Goal: Transaction & Acquisition: Purchase product/service

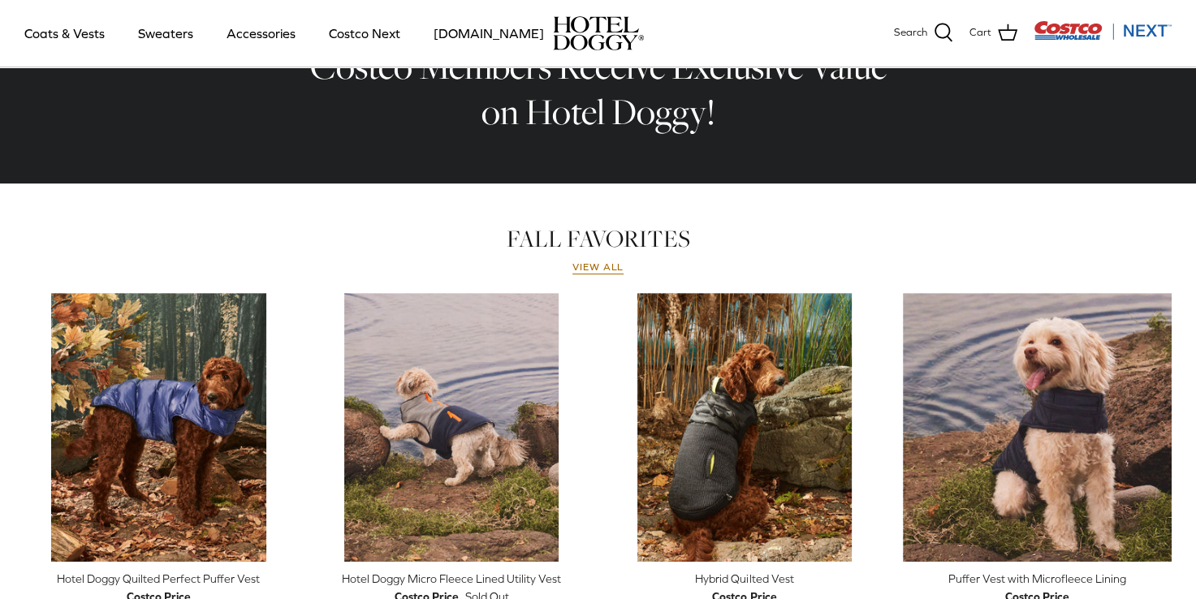
scroll to position [584, 0]
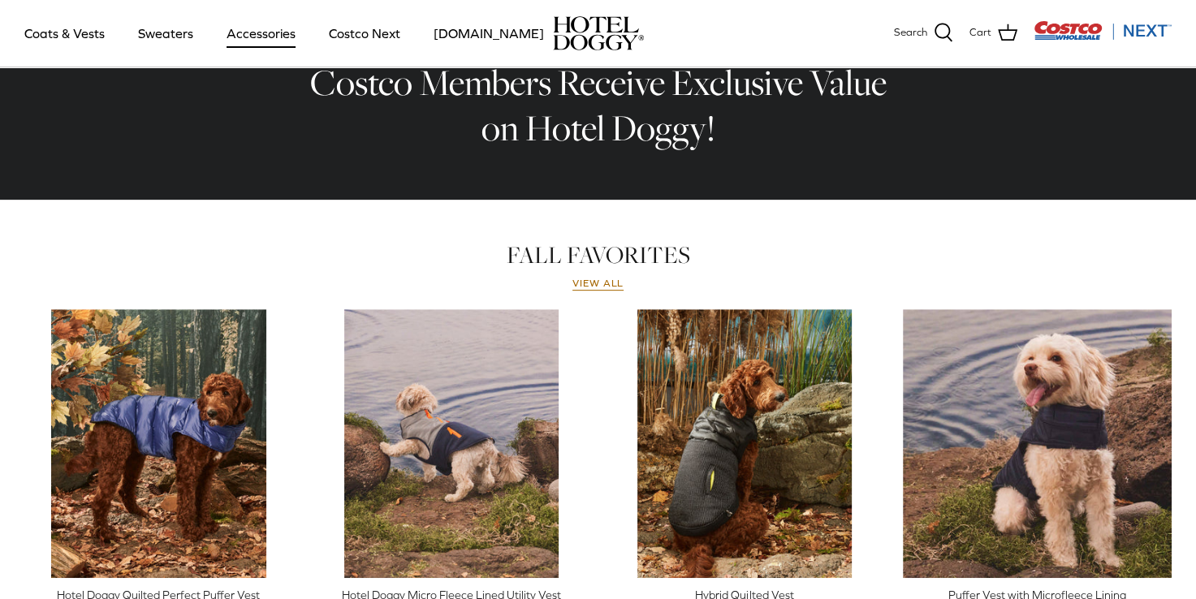
click at [257, 35] on link "Accessories" at bounding box center [261, 33] width 98 height 55
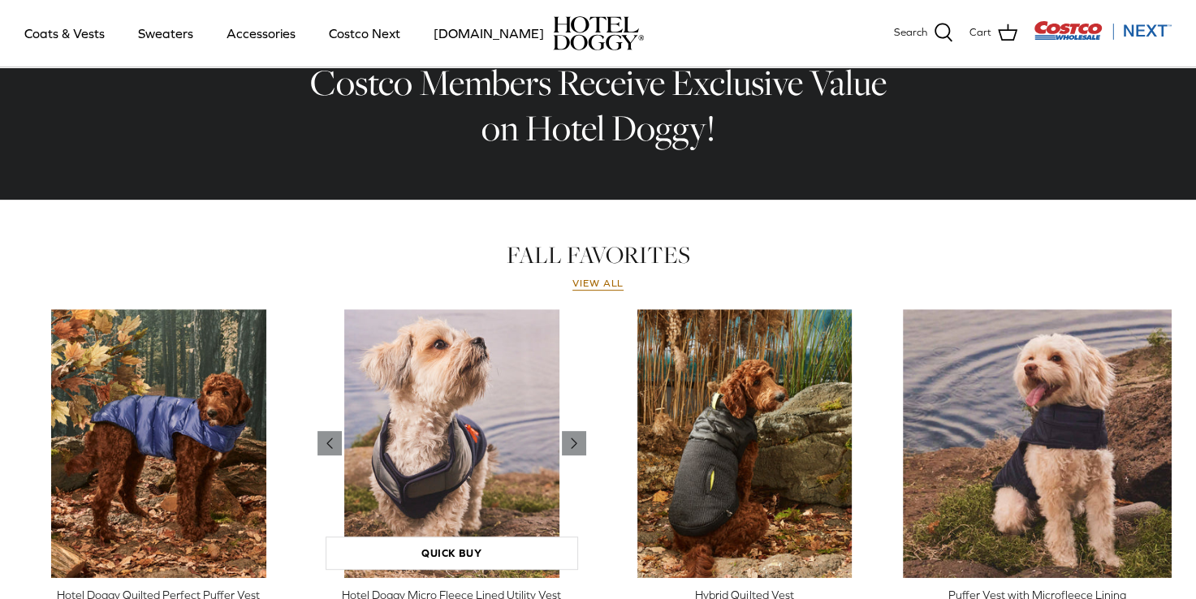
click at [325, 395] on img "Hotel Doggy Micro Fleece Lined Utility Vest" at bounding box center [451, 443] width 269 height 269
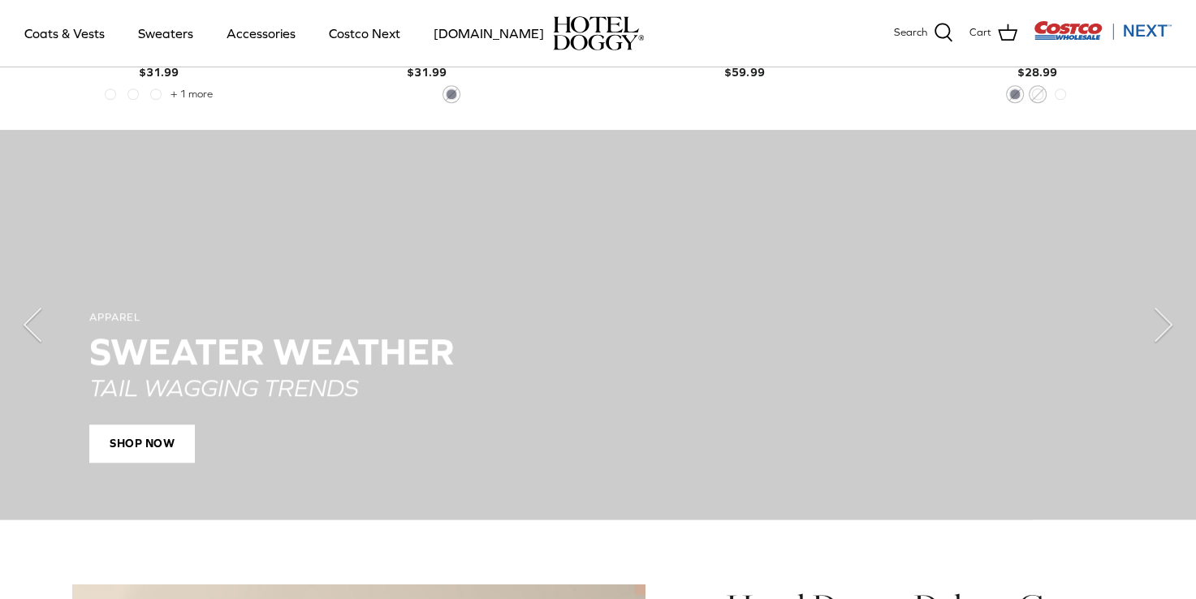
scroll to position [1165, 0]
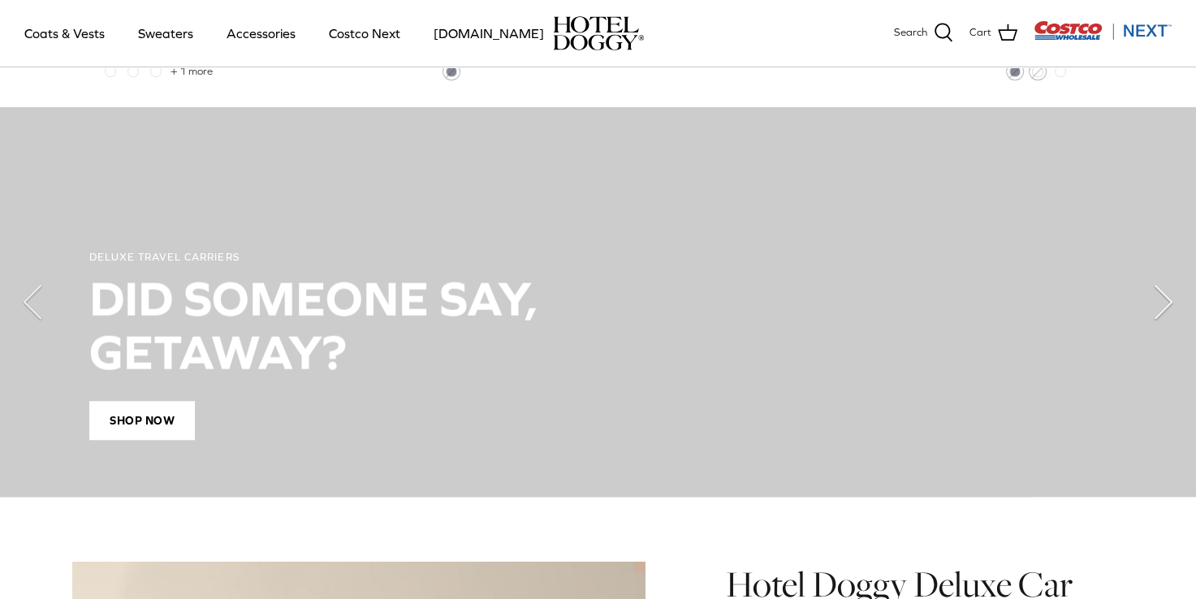
click at [1160, 297] on polyline "Next" at bounding box center [1163, 302] width 16 height 32
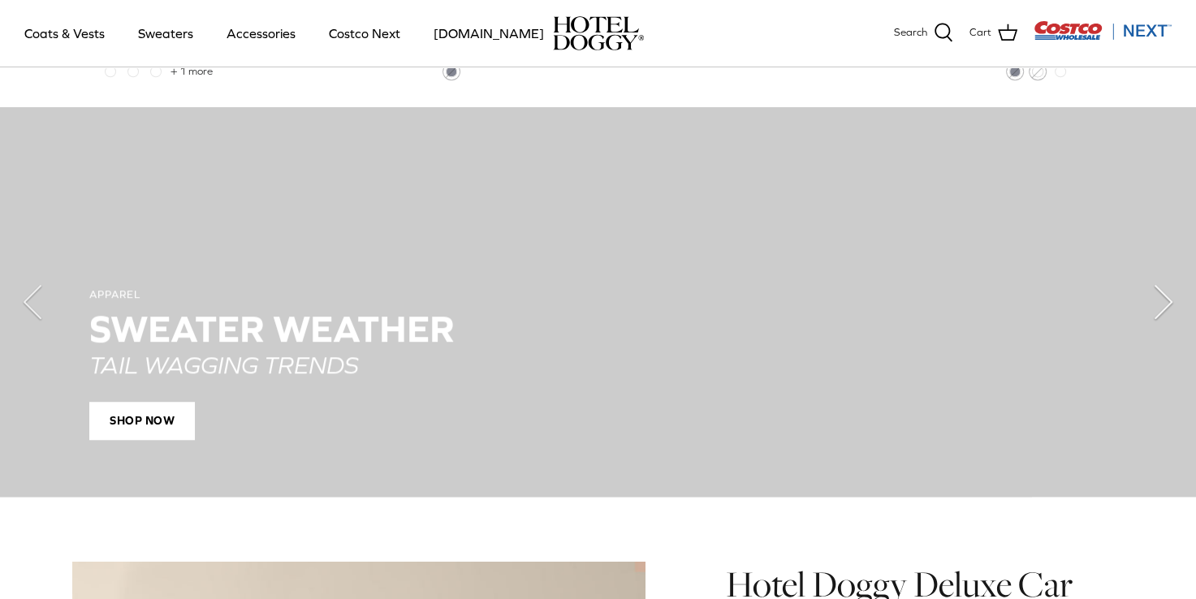
click at [1160, 297] on polyline "Next" at bounding box center [1163, 302] width 16 height 32
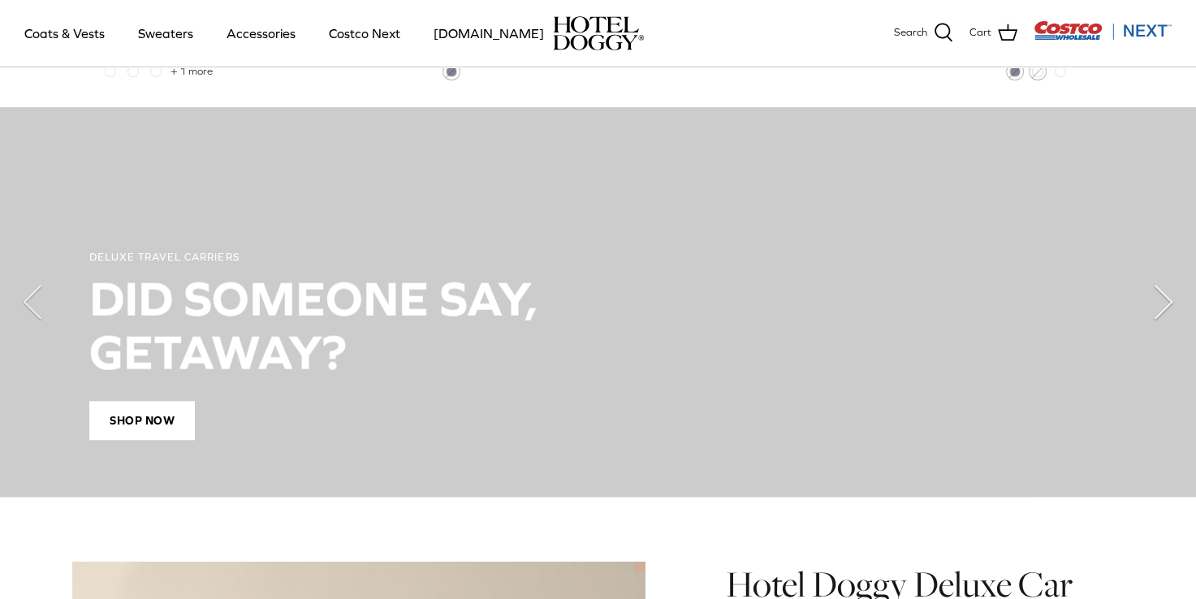
click at [1160, 297] on polyline "Next" at bounding box center [1163, 302] width 16 height 32
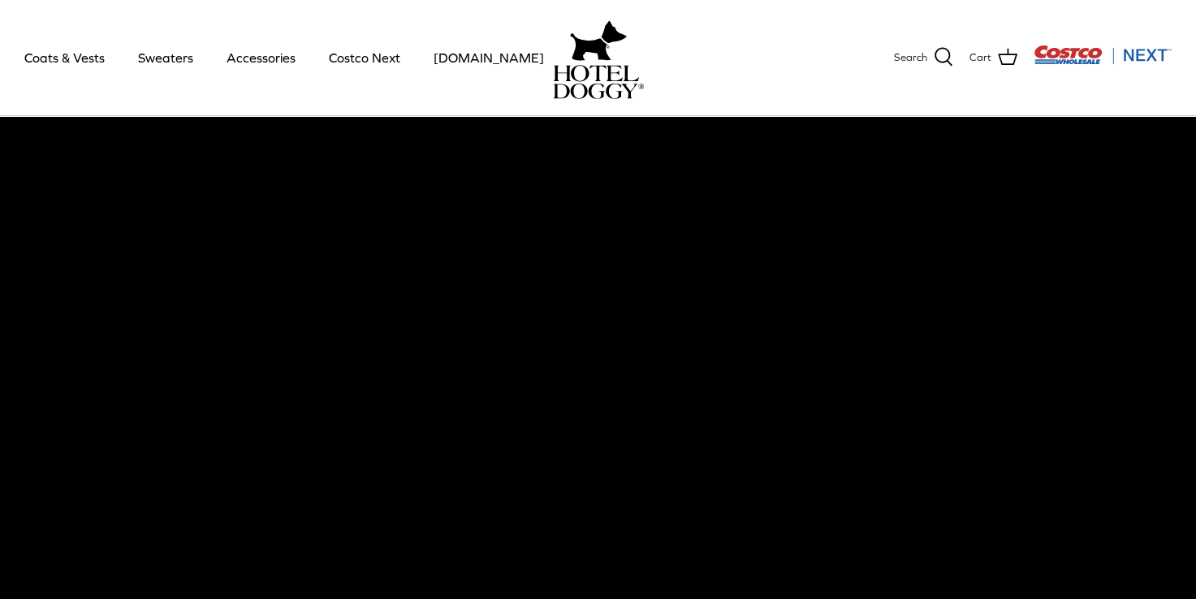
scroll to position [0, 0]
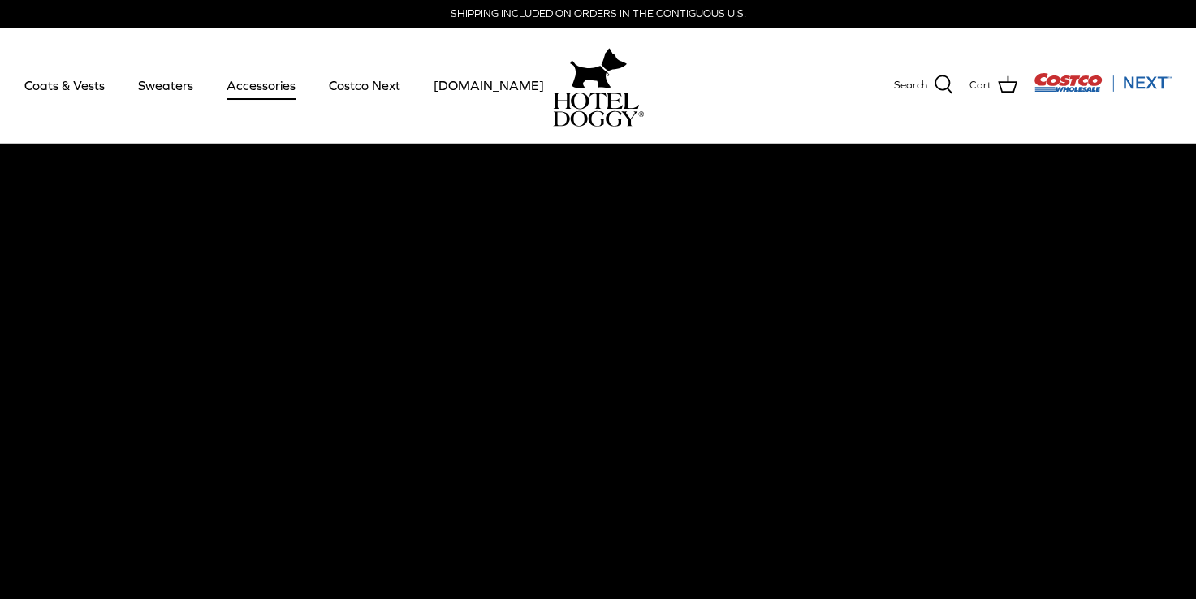
click at [256, 84] on link "Accessories" at bounding box center [261, 85] width 98 height 55
click at [159, 85] on link "Sweaters" at bounding box center [165, 85] width 84 height 55
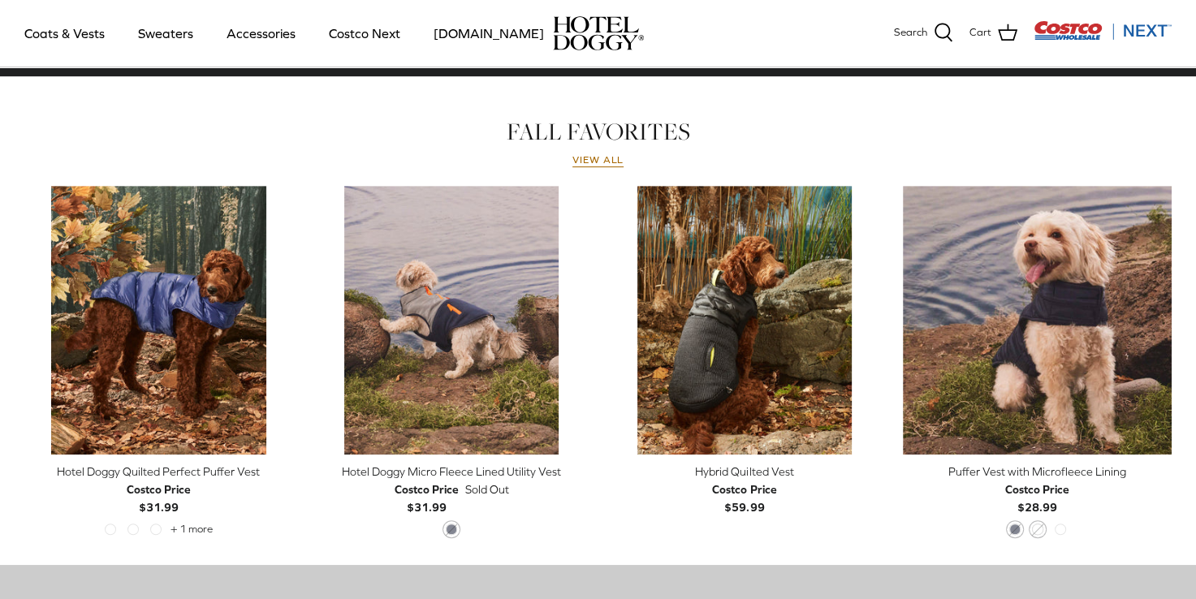
scroll to position [691, 0]
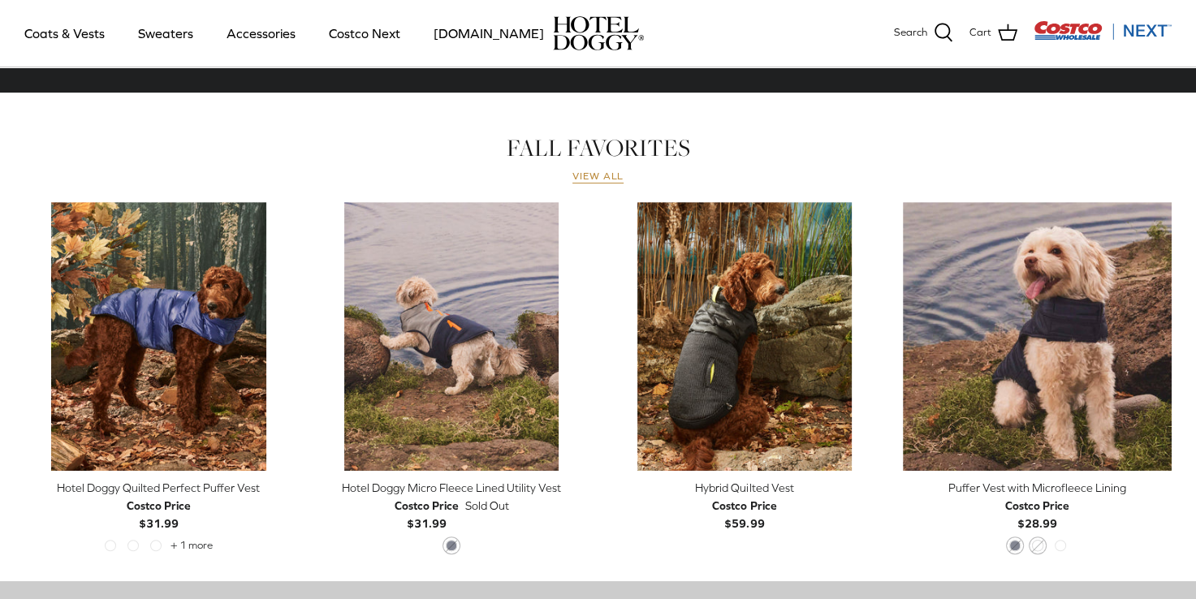
click at [596, 177] on link "View all" at bounding box center [598, 177] width 52 height 13
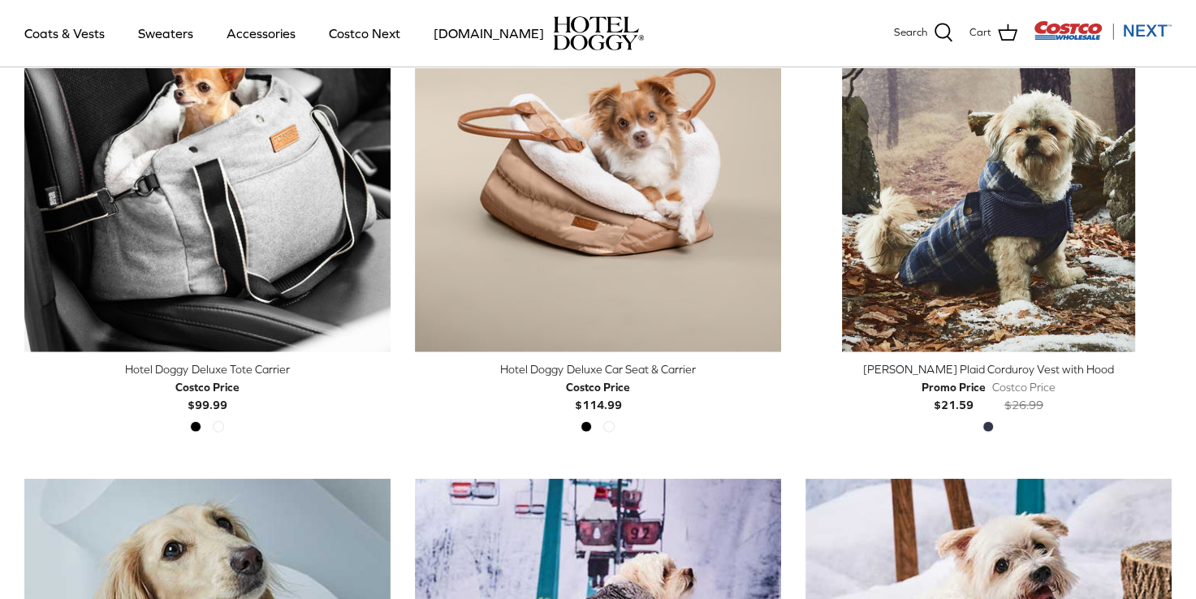
scroll to position [3391, 0]
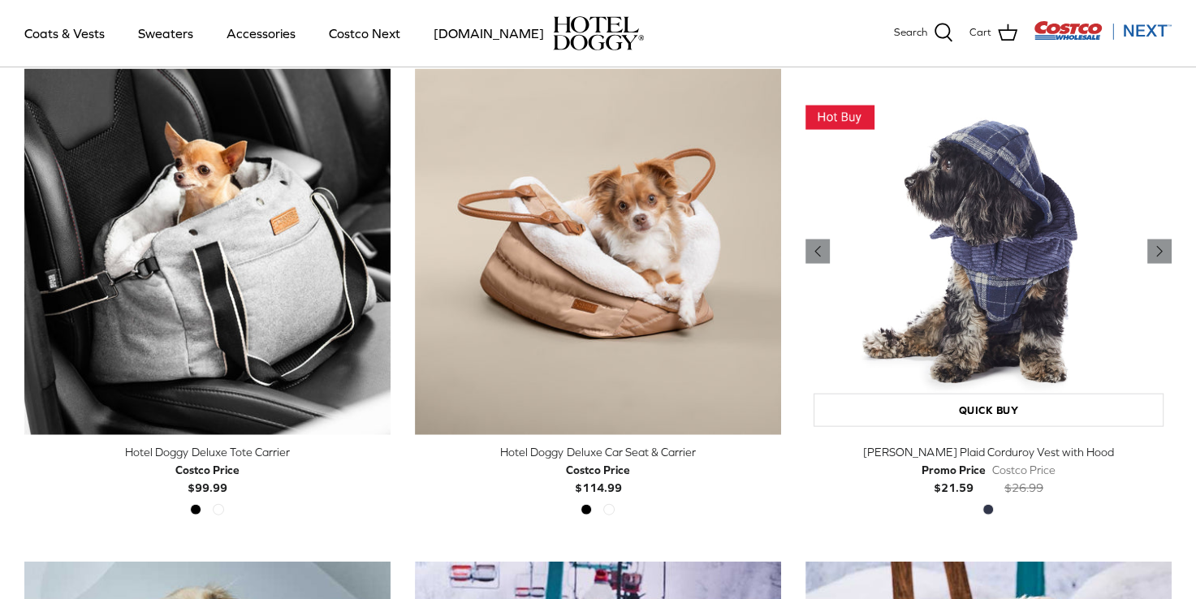
click at [992, 268] on img "Melton Plaid Corduroy Vest with Hood" at bounding box center [988, 252] width 366 height 366
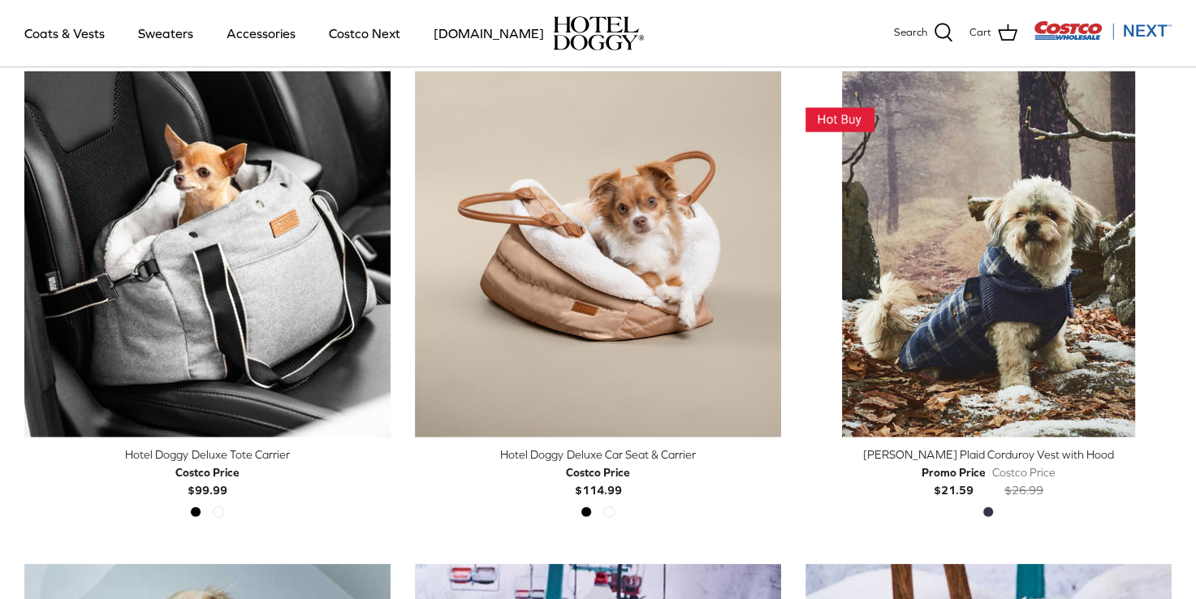
scroll to position [3913, 0]
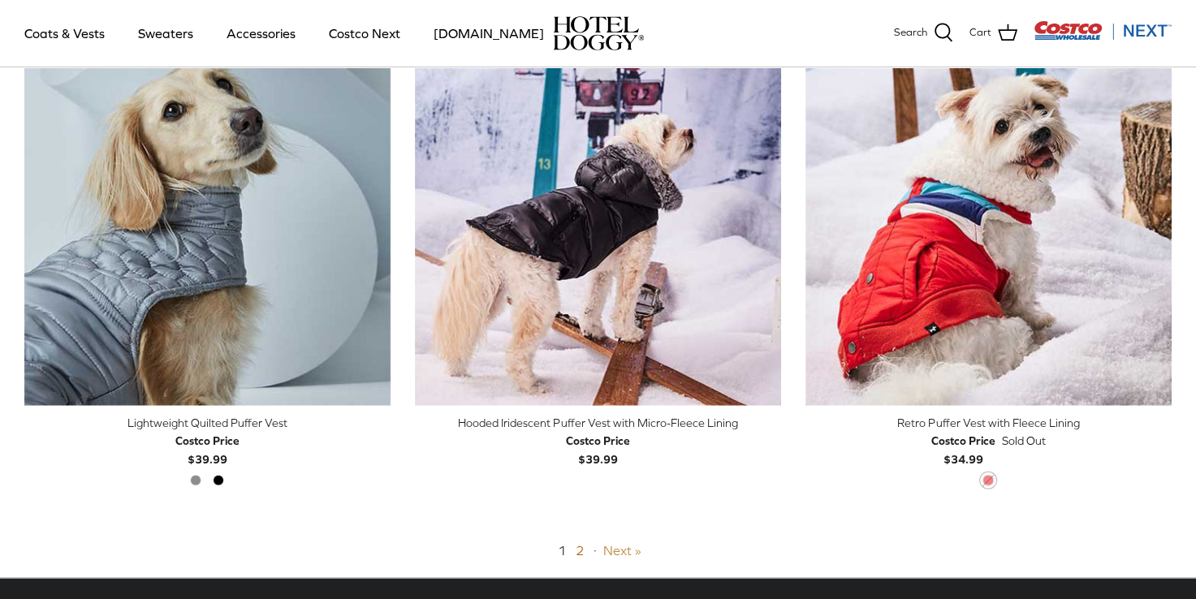
click at [611, 543] on link "Next »" at bounding box center [622, 550] width 38 height 15
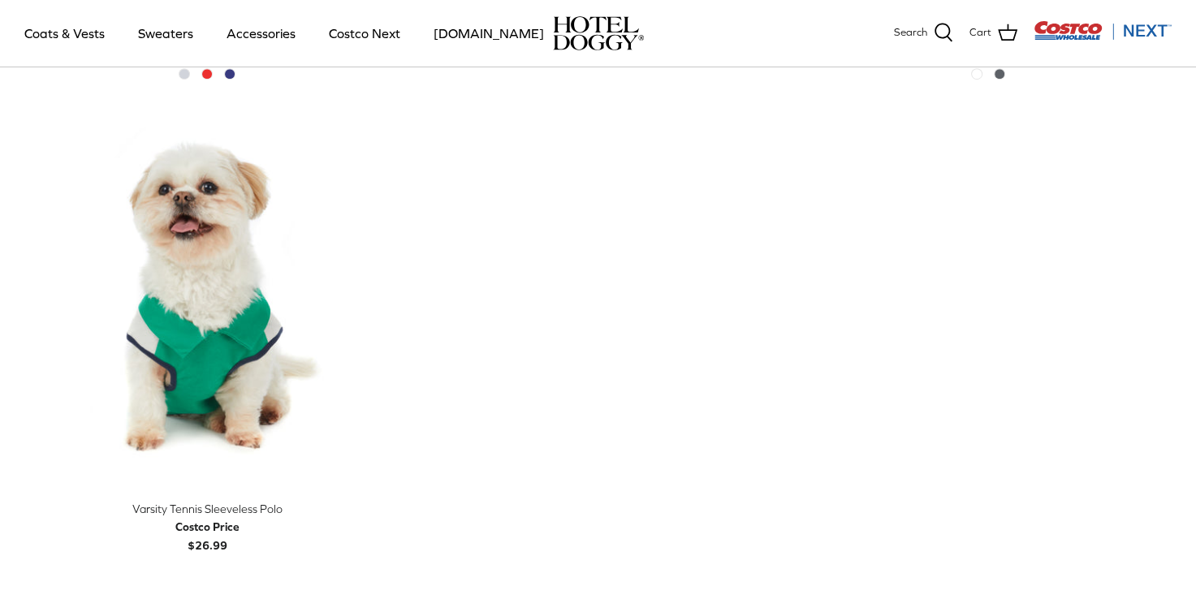
scroll to position [913, 0]
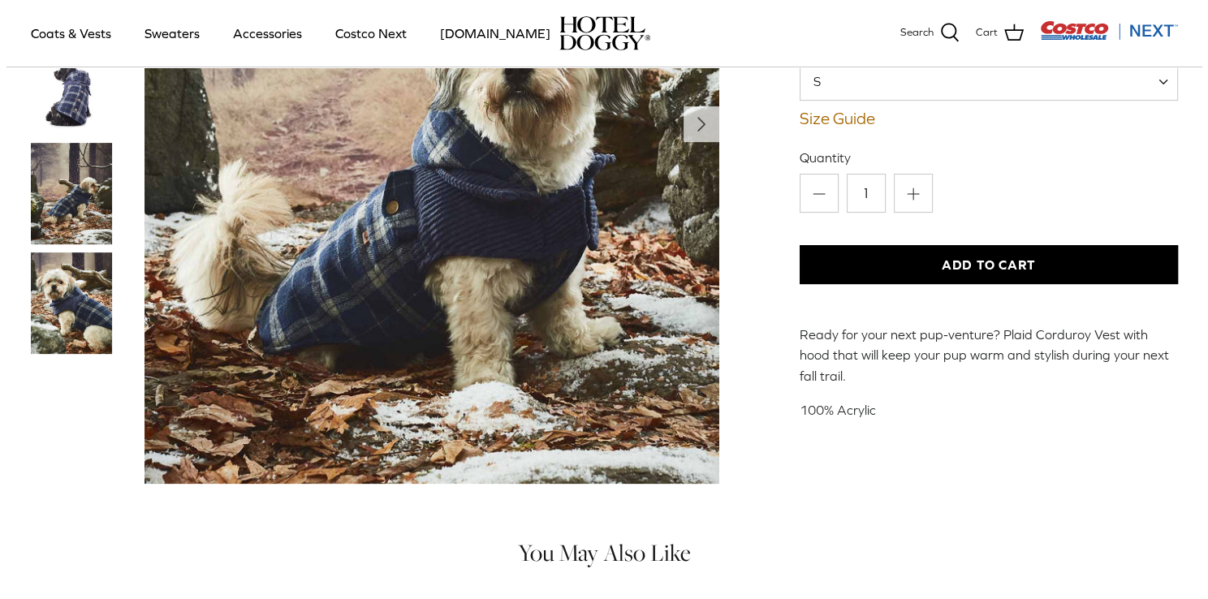
scroll to position [231, 0]
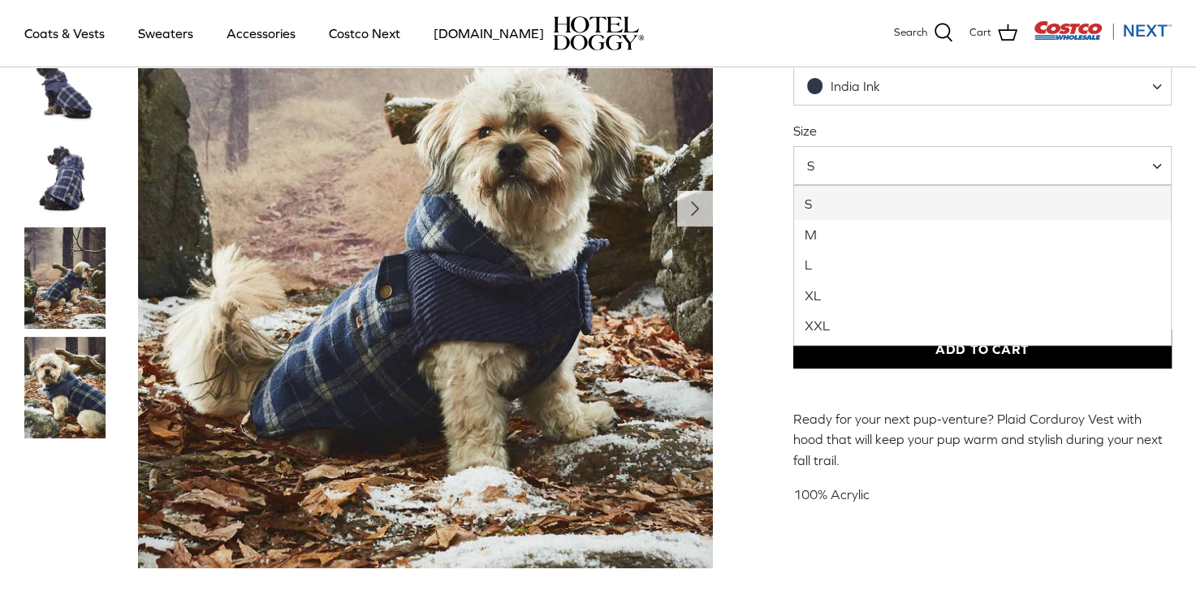
click at [1157, 162] on span at bounding box center [1163, 165] width 16 height 39
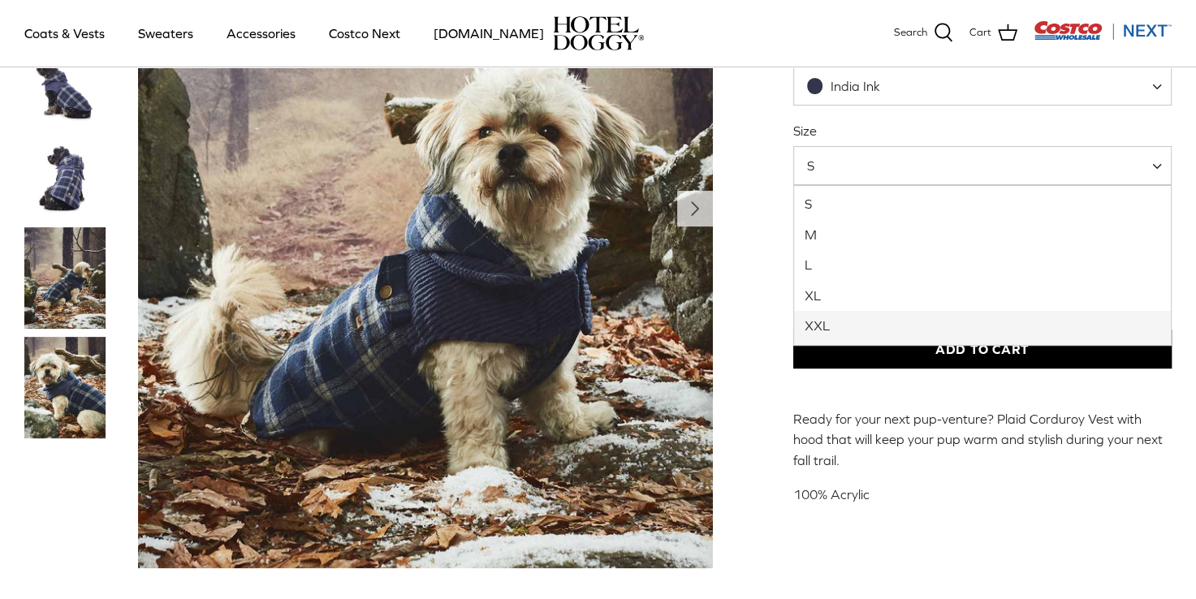
select select "XXL"
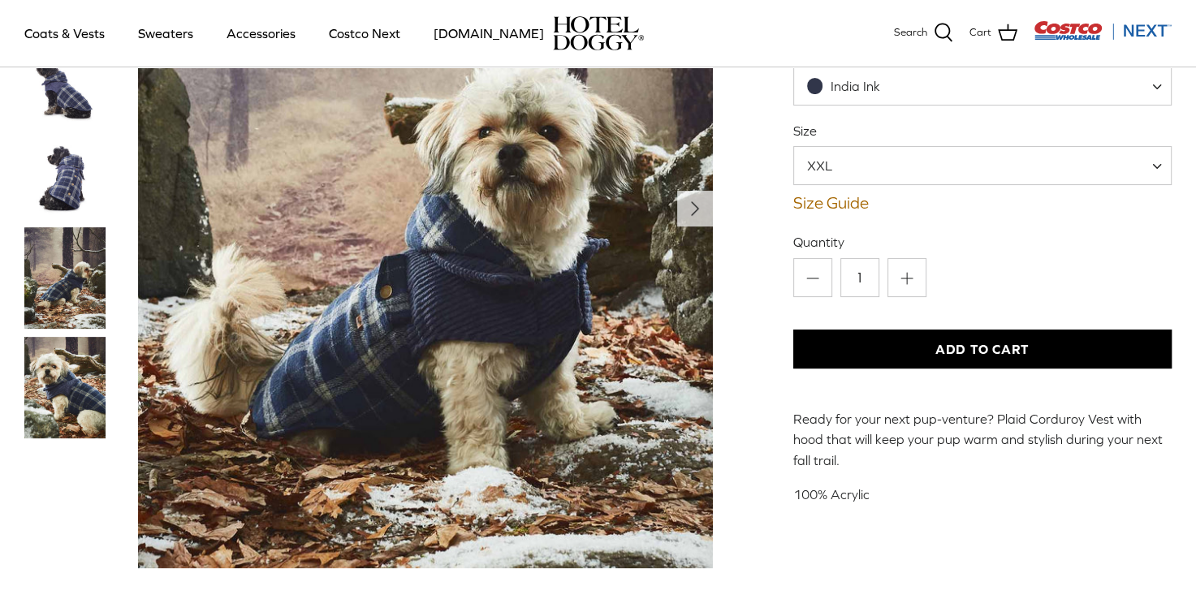
click at [76, 170] on img "Thumbnail Link" at bounding box center [64, 178] width 81 height 81
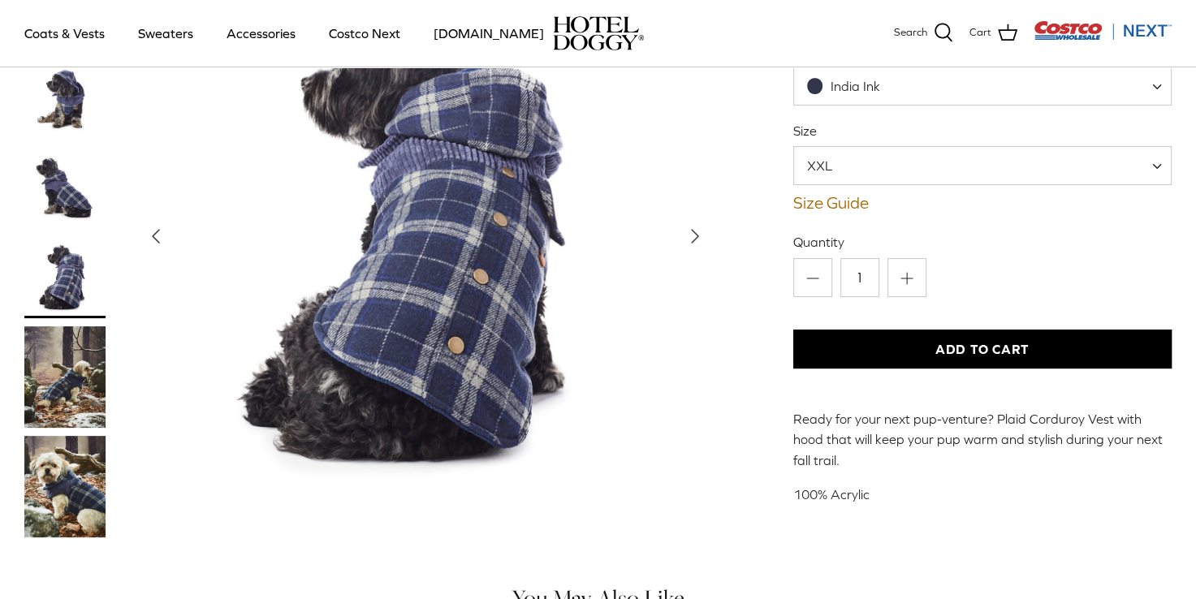
click at [72, 255] on img "Thumbnail Link" at bounding box center [64, 277] width 81 height 81
click at [837, 201] on link "Size Guide" at bounding box center [982, 202] width 378 height 19
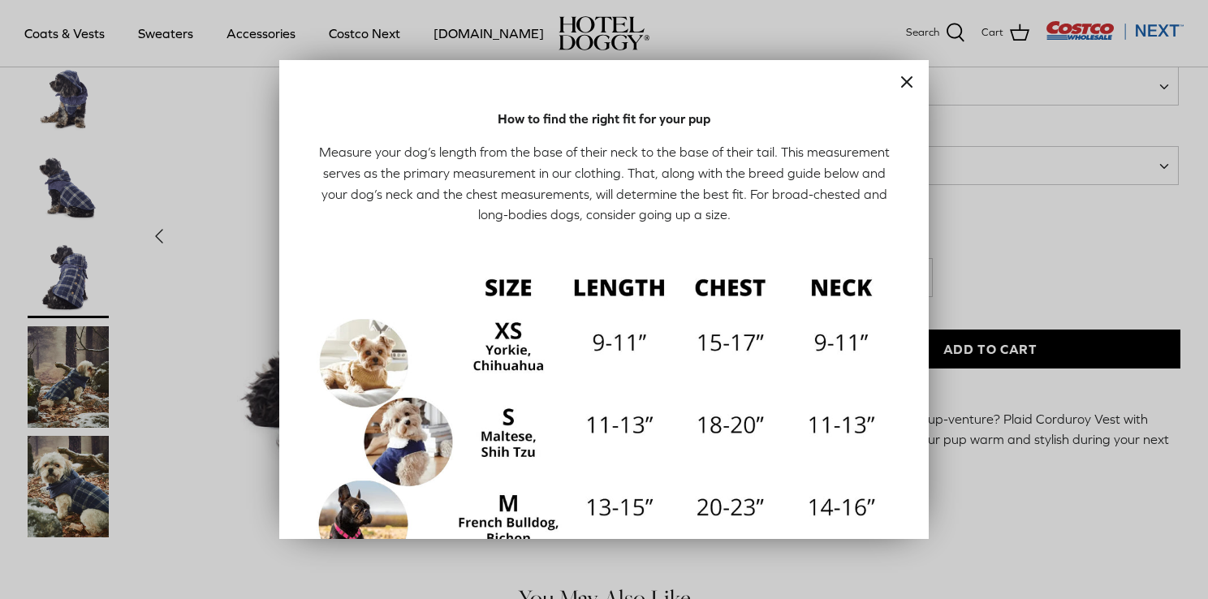
click at [898, 76] on icon "Close" at bounding box center [906, 81] width 19 height 19
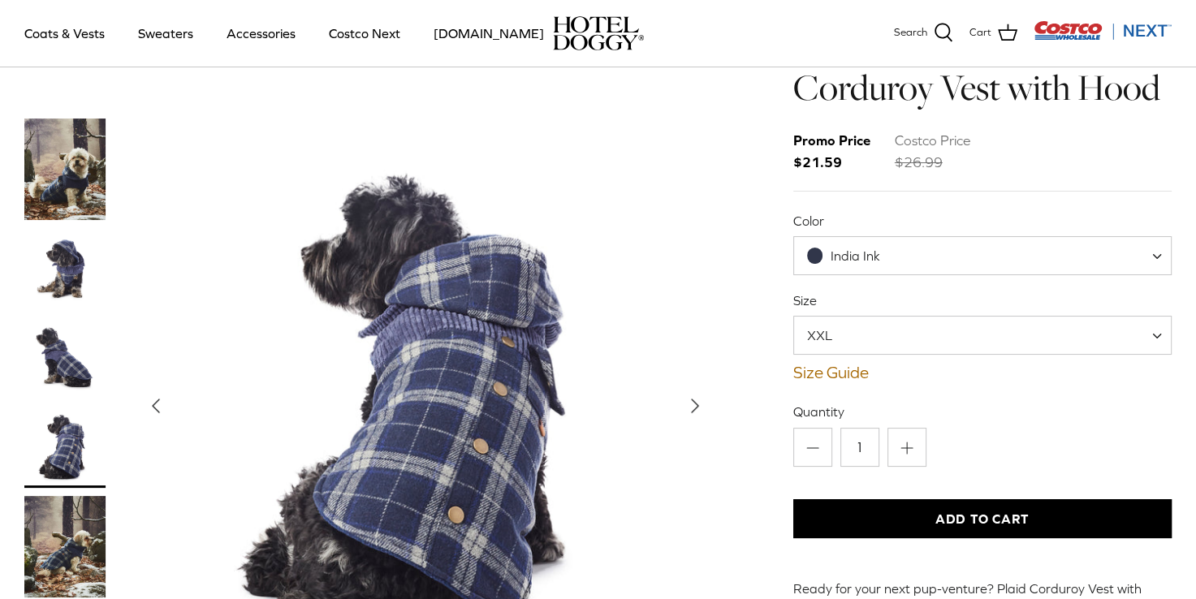
scroll to position [65, 0]
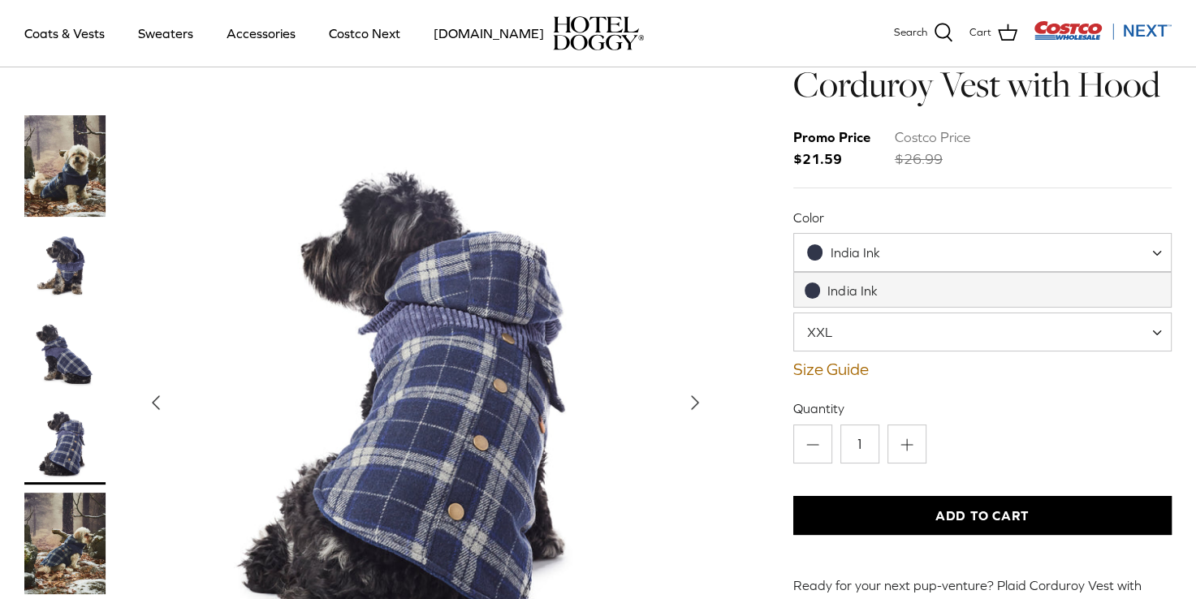
click at [1156, 247] on span at bounding box center [1163, 252] width 16 height 39
click at [1155, 253] on span at bounding box center [1163, 252] width 16 height 39
